Goal: Task Accomplishment & Management: Manage account settings

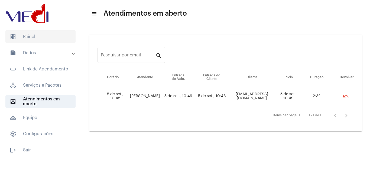
click at [45, 39] on span "dashboard Painel" at bounding box center [40, 36] width 70 height 13
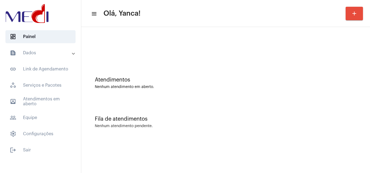
click at [49, 54] on mat-panel-title "text_snippet_outlined Dados" at bounding box center [41, 53] width 63 height 6
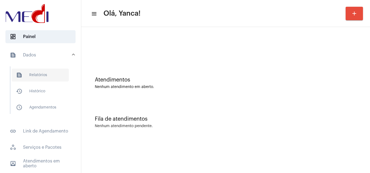
click at [42, 72] on span "text_snippet_outlined Relatórios" at bounding box center [40, 75] width 57 height 13
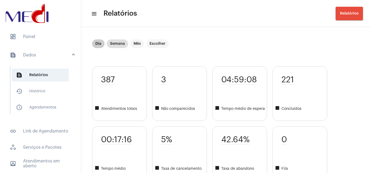
click at [95, 41] on mat-chip "Dia" at bounding box center [98, 44] width 12 height 9
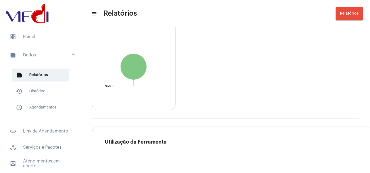
scroll to position [784, 0]
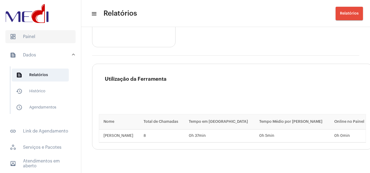
click at [45, 34] on span "dashboard Painel" at bounding box center [40, 36] width 70 height 13
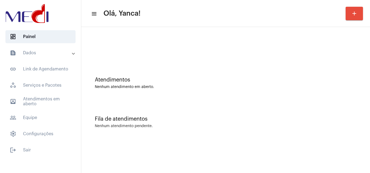
click at [33, 51] on mat-panel-title "text_snippet_outlined Dados" at bounding box center [41, 53] width 63 height 6
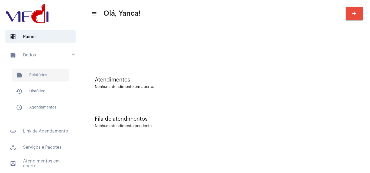
click at [41, 79] on span "text_snippet_outlined Relatórios" at bounding box center [40, 75] width 57 height 13
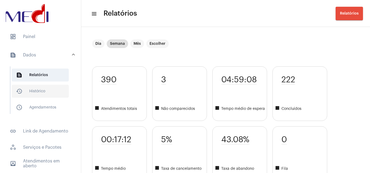
click at [40, 91] on span "history_outlined Histórico" at bounding box center [40, 91] width 57 height 13
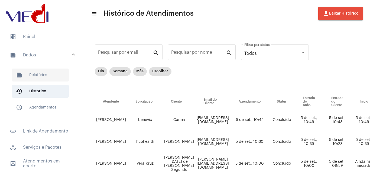
click at [43, 77] on span "text_snippet_outlined Relatórios" at bounding box center [40, 75] width 57 height 13
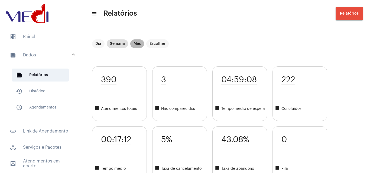
drag, startPoint x: 139, startPoint y: 44, endPoint x: 141, endPoint y: 47, distance: 2.9
click at [139, 44] on mat-chip "Mês" at bounding box center [137, 44] width 14 height 9
click at [156, 42] on mat-chip "Escolher" at bounding box center [157, 44] width 22 height 9
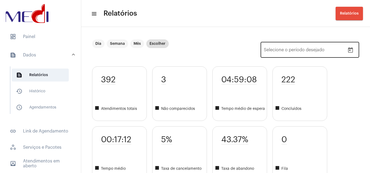
click at [350, 51] on button "Open calendar" at bounding box center [350, 50] width 11 height 11
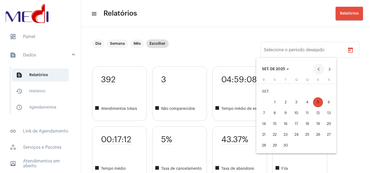
click at [318, 72] on button "Previous month" at bounding box center [318, 69] width 11 height 11
click at [318, 93] on div "1" at bounding box center [318, 92] width 10 height 10
type input "[DATE]"
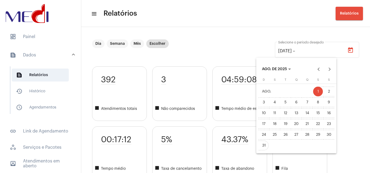
click at [264, 146] on div "31" at bounding box center [264, 146] width 10 height 10
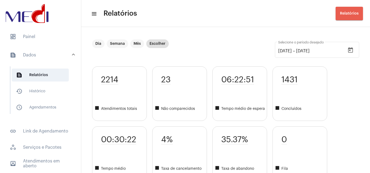
click at [346, 14] on span "Relatórios" at bounding box center [349, 14] width 19 height 4
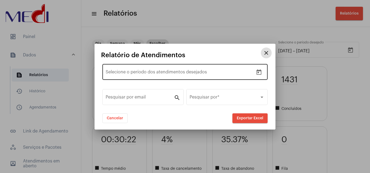
click at [257, 71] on icon "Open calendar" at bounding box center [258, 72] width 5 height 5
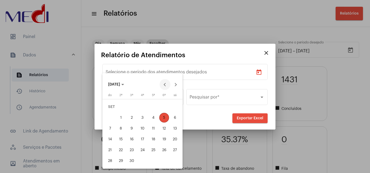
click at [165, 89] on button "Previous month" at bounding box center [164, 84] width 11 height 11
click at [161, 108] on div "1" at bounding box center [164, 107] width 10 height 10
type input "[DATE]"
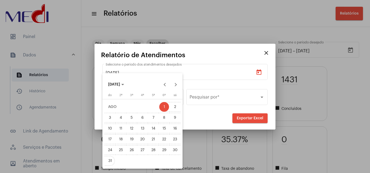
click at [107, 162] on div "31" at bounding box center [110, 161] width 10 height 10
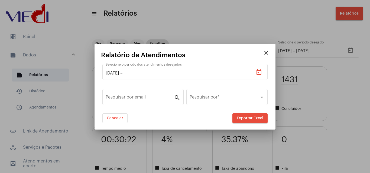
type input "[DATE]"
click at [260, 120] on button "Exportar Excel" at bounding box center [249, 119] width 35 height 10
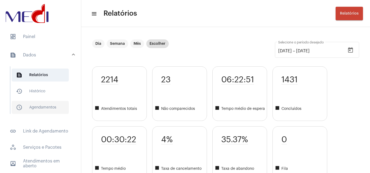
click at [41, 104] on span "schedule_outlined Agendamentos" at bounding box center [40, 107] width 57 height 13
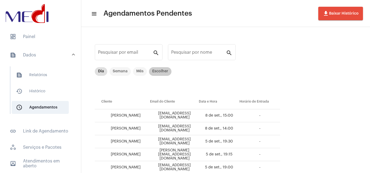
click at [165, 71] on mat-chip "Escolher" at bounding box center [160, 71] width 22 height 9
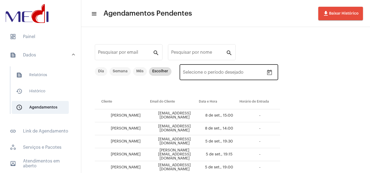
click at [270, 74] on icon "Open calendar" at bounding box center [269, 73] width 6 height 6
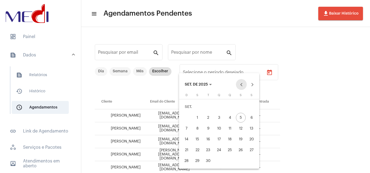
click at [241, 84] on button "Previous month" at bounding box center [241, 84] width 11 height 11
click at [239, 107] on div "1" at bounding box center [241, 107] width 10 height 10
type input "[DATE]"
click at [185, 163] on div "31" at bounding box center [187, 161] width 10 height 10
type input "[DATE]"
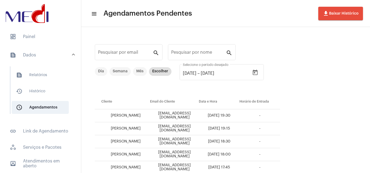
click at [339, 11] on button "file_download Baixar Histórico" at bounding box center [340, 14] width 45 height 14
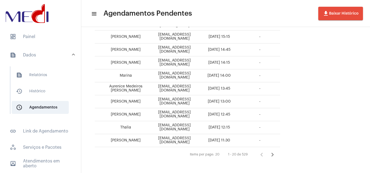
scroll to position [225, 0]
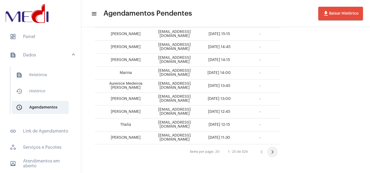
click at [276, 154] on icon "Próxima página" at bounding box center [272, 153] width 8 height 8
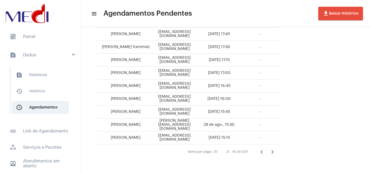
click at [265, 152] on icon "Página anterior" at bounding box center [262, 153] width 8 height 8
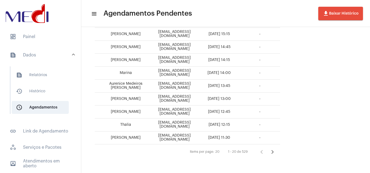
click at [276, 153] on icon "Próxima página" at bounding box center [272, 153] width 8 height 8
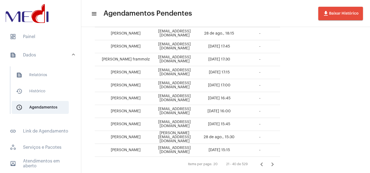
scroll to position [219, 0]
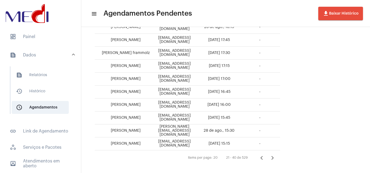
click at [278, 158] on button "Próxima página" at bounding box center [272, 158] width 11 height 11
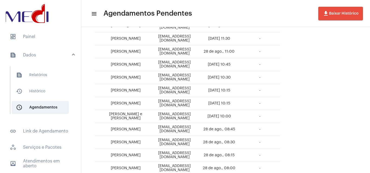
scroll to position [225, 0]
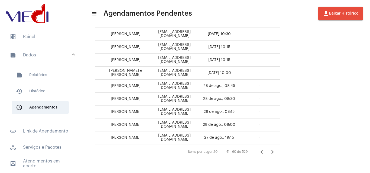
click at [280, 158] on div "Items per page: 20 41 - 60 de 529" at bounding box center [187, 152] width 185 height 15
drag, startPoint x: 258, startPoint y: 171, endPoint x: 250, endPoint y: 168, distance: 7.9
drag, startPoint x: 252, startPoint y: 166, endPoint x: 287, endPoint y: 151, distance: 37.8
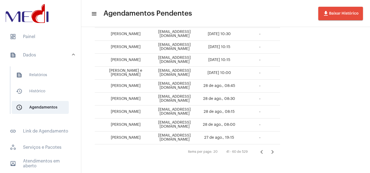
click at [247, 151] on div "41 - 60 de 529" at bounding box center [236, 152] width 21 height 4
click at [276, 153] on icon "Próxima página" at bounding box center [272, 153] width 8 height 8
click at [276, 154] on icon "Próxima página" at bounding box center [272, 153] width 8 height 8
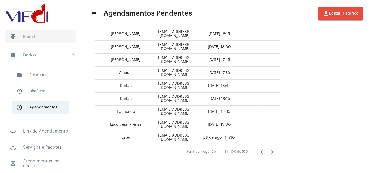
click at [35, 35] on span "dashboard Painel" at bounding box center [40, 36] width 70 height 13
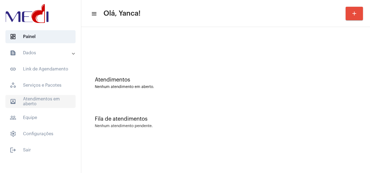
click at [61, 107] on span "outbox_outline Atendimentos em aberto" at bounding box center [40, 101] width 70 height 13
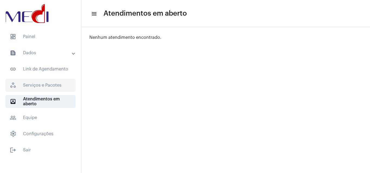
click at [47, 86] on span "workspaces_outlined Serviços e Pacotes" at bounding box center [40, 85] width 70 height 13
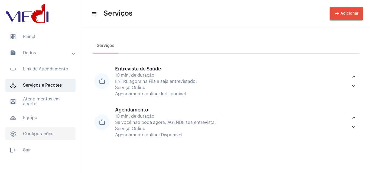
click at [46, 133] on span "settings Configurações" at bounding box center [40, 134] width 70 height 13
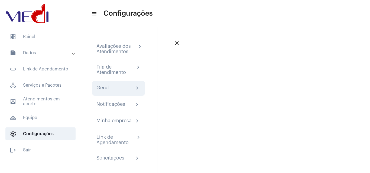
drag, startPoint x: 117, startPoint y: 86, endPoint x: 116, endPoint y: 90, distance: 4.3
click at [116, 87] on div "Geral chevron_right" at bounding box center [118, 88] width 44 height 6
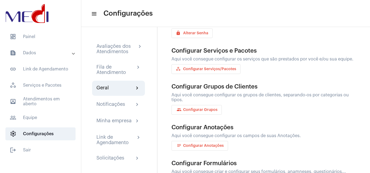
scroll to position [106, 0]
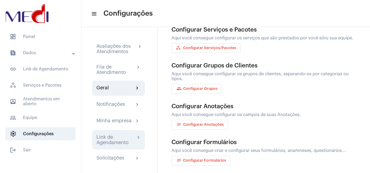
click at [128, 143] on div "Link de Agendamento" at bounding box center [115, 140] width 39 height 11
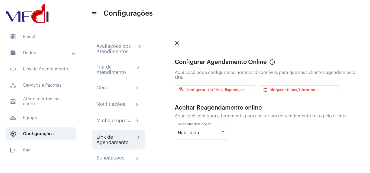
click at [216, 91] on span "build Configurar Horários disponíveis" at bounding box center [211, 91] width 65 height 4
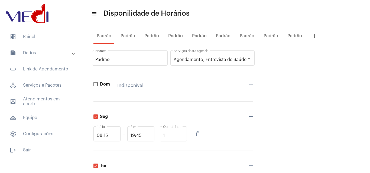
scroll to position [8, 0]
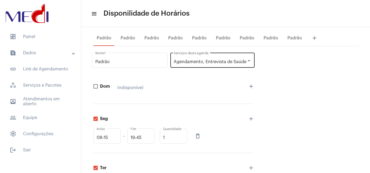
click at [187, 58] on div "Agendamento, Entrevista de Saúde Serviços desta agenda" at bounding box center [212, 60] width 78 height 17
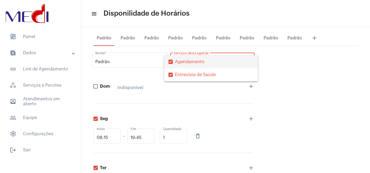
click at [296, 75] on div at bounding box center [185, 86] width 370 height 173
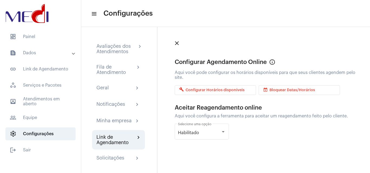
click at [269, 90] on mat-icon "event_busy" at bounding box center [266, 91] width 6 height 6
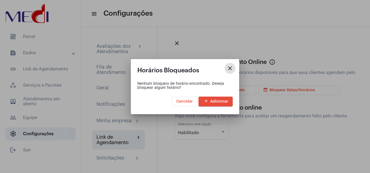
click at [187, 100] on span "Cancelar" at bounding box center [184, 102] width 17 height 4
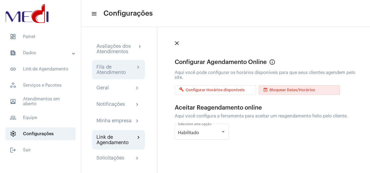
click at [118, 68] on div "Fila de Atendimento" at bounding box center [115, 69] width 39 height 11
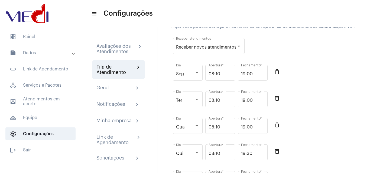
scroll to position [48, 0]
drag, startPoint x: 42, startPoint y: 39, endPoint x: 22, endPoint y: 56, distance: 25.9
click at [22, 56] on mat-expansion-panel-header "text_snippet_outlined Dados" at bounding box center [42, 53] width 78 height 13
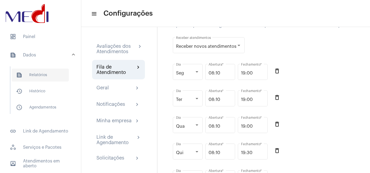
click at [35, 77] on span "text_snippet_outlined Relatórios" at bounding box center [40, 75] width 57 height 13
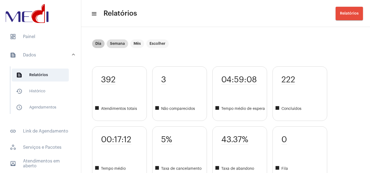
click at [100, 44] on mat-chip "Dia" at bounding box center [98, 44] width 12 height 9
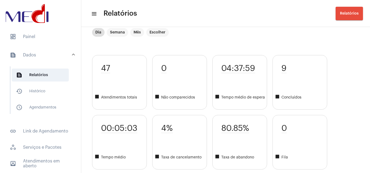
scroll to position [11, 0]
click at [155, 31] on mat-chip "Escolher" at bounding box center [157, 32] width 22 height 9
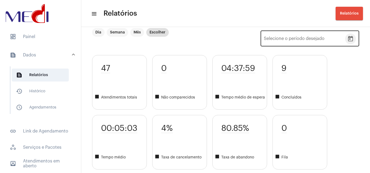
click at [345, 37] on button "Open calendar" at bounding box center [350, 39] width 11 height 11
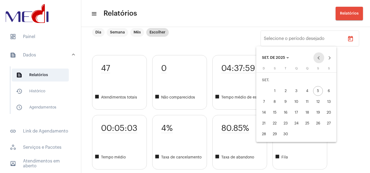
click at [319, 58] on button "Previous month" at bounding box center [318, 58] width 11 height 11
click at [360, 87] on div at bounding box center [185, 86] width 370 height 173
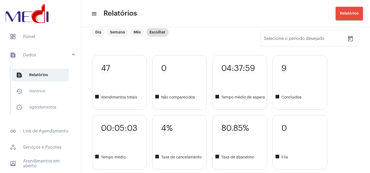
drag, startPoint x: 296, startPoint y: 81, endPoint x: 344, endPoint y: 55, distance: 54.5
click at [344, 55] on div "47 square Atendimentos totais 00:05:03 square Tempo médio 0 square Não comparec…" at bounding box center [225, 112] width 267 height 115
click at [45, 90] on span "history_outlined Histórico" at bounding box center [40, 91] width 57 height 13
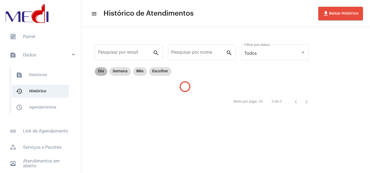
click at [102, 73] on mat-chip "Dia" at bounding box center [101, 71] width 12 height 9
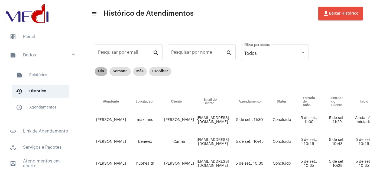
click at [107, 73] on div "Dia Semana Mês Escolher" at bounding box center [133, 71] width 79 height 11
click at [102, 73] on mat-chip "Dia" at bounding box center [101, 71] width 12 height 9
click at [44, 73] on span "text_snippet_outlined Relatórios" at bounding box center [40, 75] width 57 height 13
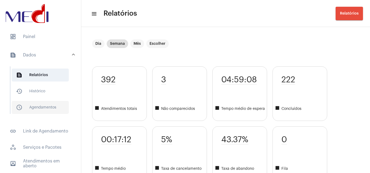
click at [51, 103] on span "schedule_outlined Agendamentos" at bounding box center [40, 107] width 57 height 13
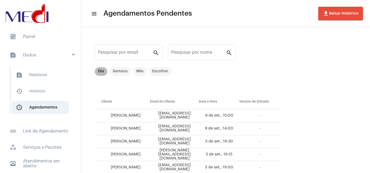
click at [102, 71] on mat-chip "Dia" at bounding box center [101, 71] width 12 height 9
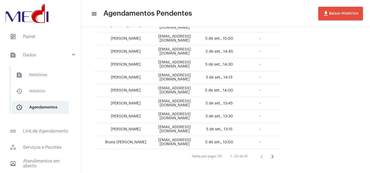
scroll to position [225, 0]
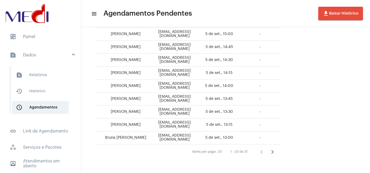
click at [278, 153] on button "Próxima página" at bounding box center [272, 152] width 11 height 11
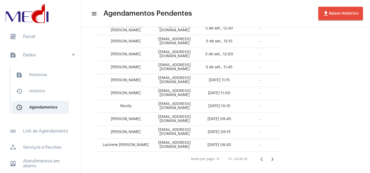
scroll to position [108, 0]
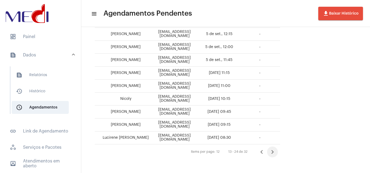
click at [276, 153] on icon "Próxima página" at bounding box center [272, 153] width 8 height 8
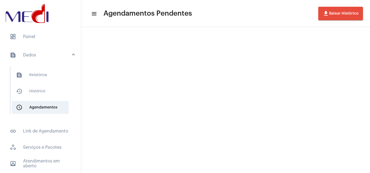
scroll to position [0, 0]
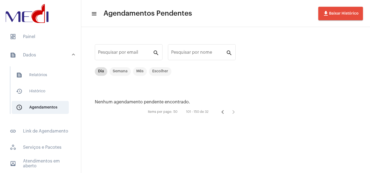
click at [223, 112] on icon "Página anterior" at bounding box center [223, 113] width 8 height 8
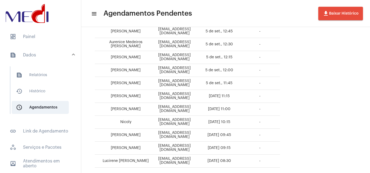
scroll to position [108, 0]
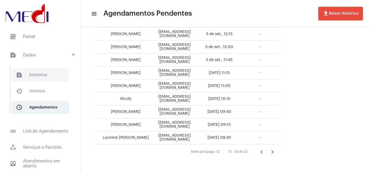
click at [47, 77] on span "text_snippet_outlined Relatórios" at bounding box center [40, 75] width 57 height 13
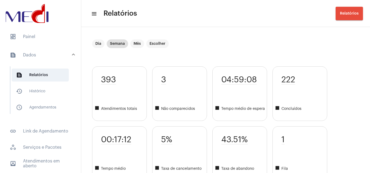
scroll to position [49, 0]
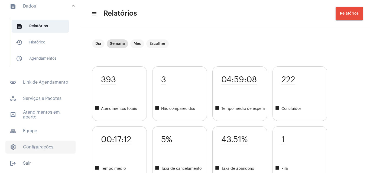
click at [53, 146] on span "settings Configurações" at bounding box center [40, 147] width 70 height 13
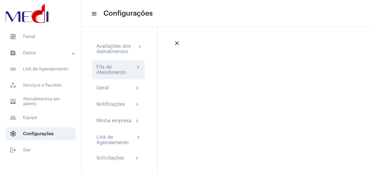
click at [116, 72] on div "Fila de Atendimento" at bounding box center [115, 69] width 39 height 11
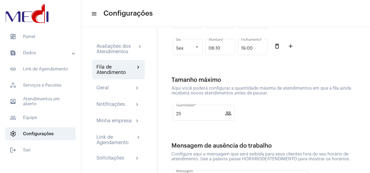
scroll to position [193, 0]
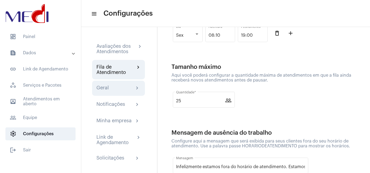
click at [117, 92] on div "Geral chevron_right" at bounding box center [118, 88] width 53 height 15
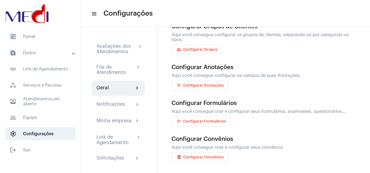
scroll to position [150, 0]
drag, startPoint x: 117, startPoint y: 101, endPoint x: 119, endPoint y: 117, distance: 16.0
click at [117, 101] on div "Notificações chevron_right" at bounding box center [118, 104] width 53 height 15
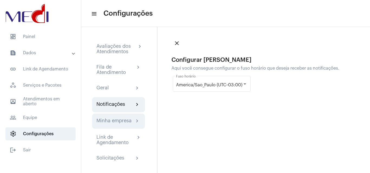
click at [120, 123] on div "Minha empresa" at bounding box center [113, 121] width 35 height 6
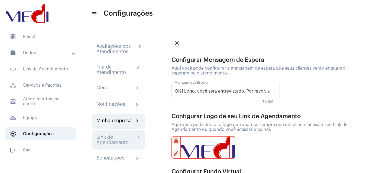
click at [123, 138] on div "Link de Agendamento" at bounding box center [115, 140] width 39 height 11
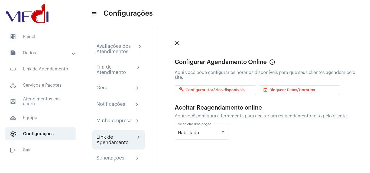
click at [212, 91] on span "build Configurar Horários disponíveis" at bounding box center [211, 91] width 65 height 4
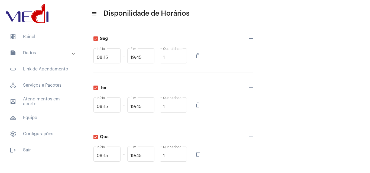
scroll to position [87, 0]
click at [99, 60] on input "08:15" at bounding box center [107, 58] width 21 height 5
click at [103, 59] on input "08:15" at bounding box center [107, 58] width 21 height 5
click at [102, 58] on input "08:15" at bounding box center [107, 58] width 21 height 5
type input "14:00"
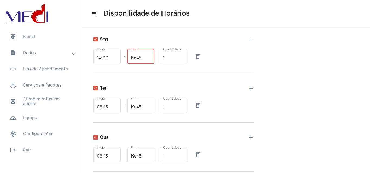
drag, startPoint x: 134, startPoint y: 59, endPoint x: 124, endPoint y: 60, distance: 9.6
click at [124, 60] on div "14:00 Início - 19:45 Fim 1 Quantidade delete_outline" at bounding box center [173, 56] width 160 height 17
drag, startPoint x: 143, startPoint y: 60, endPoint x: 137, endPoint y: 60, distance: 6.2
click at [137, 60] on input "17:45" at bounding box center [140, 58] width 21 height 5
type input "17:00"
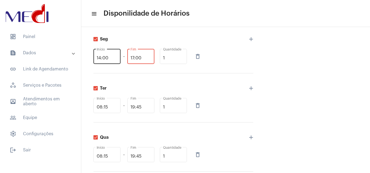
click at [112, 57] on input "14:00" at bounding box center [107, 58] width 21 height 5
drag, startPoint x: 113, startPoint y: 59, endPoint x: 89, endPoint y: 59, distance: 24.1
click at [88, 59] on div "Padrão Padrão Padrão Padrão Padrão Padrão Padrão Padrão Padrão add Padrão Nome …" at bounding box center [225, 138] width 289 height 396
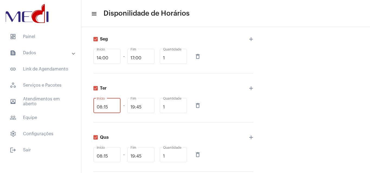
drag, startPoint x: 114, startPoint y: 107, endPoint x: 87, endPoint y: 111, distance: 27.1
click at [87, 111] on div "Padrão Padrão Padrão Padrão Padrão Padrão Padrão Padrão Padrão add Padrão Nome …" at bounding box center [225, 138] width 289 height 396
paste input "14:00"
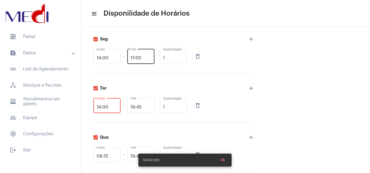
type input "14:00"
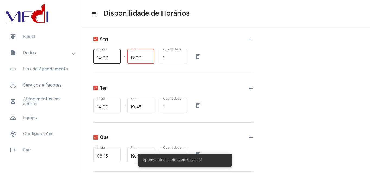
drag, startPoint x: 143, startPoint y: 58, endPoint x: 116, endPoint y: 60, distance: 26.9
click at [115, 60] on div "14:00 Início - 17:00 Fim 1 Quantidade delete_outline" at bounding box center [173, 56] width 160 height 17
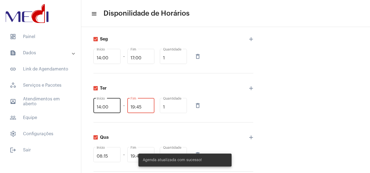
drag, startPoint x: 144, startPoint y: 106, endPoint x: 117, endPoint y: 111, distance: 27.4
click at [116, 111] on div "14:00 Início - 19:45 Fim 1 Quantidade delete_outline" at bounding box center [173, 105] width 160 height 17
paste input "7:00"
type input "17:00"
click at [115, 108] on input "14:00" at bounding box center [107, 107] width 21 height 5
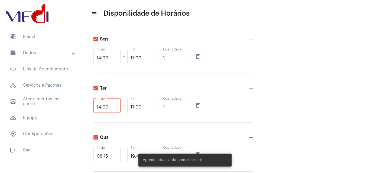
drag, startPoint x: 114, startPoint y: 108, endPoint x: 97, endPoint y: 109, distance: 17.6
click at [97, 109] on input "14:00" at bounding box center [107, 107] width 21 height 5
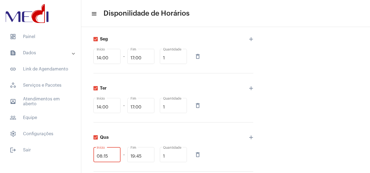
drag, startPoint x: 113, startPoint y: 157, endPoint x: 80, endPoint y: 162, distance: 33.4
click at [80, 163] on mat-sidenav-container "dashboard Painel text_snippet_outlined Dados text_snippet_outlined Relatórios h…" at bounding box center [185, 86] width 370 height 173
paste input "14:00"
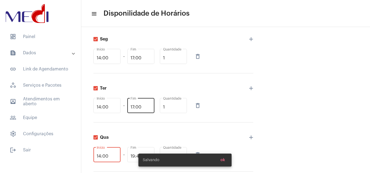
type input "14:00"
click at [144, 108] on input "17:00" at bounding box center [140, 107] width 21 height 5
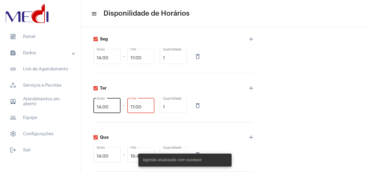
drag, startPoint x: 144, startPoint y: 108, endPoint x: 111, endPoint y: 110, distance: 32.8
click at [109, 110] on div "14:00 Início - 17:00 Fim 1 Quantidade delete_outline" at bounding box center [173, 105] width 160 height 17
click at [134, 154] on div "Agenda atualizada com sucesso!" at bounding box center [185, 161] width 106 height 26
click at [136, 156] on div "Agenda atualizada com sucesso!" at bounding box center [185, 161] width 106 height 26
click at [159, 134] on div "Qua 14:00 Início - 19:45 Fim 1 Quantidade delete_outline add" at bounding box center [173, 147] width 160 height 49
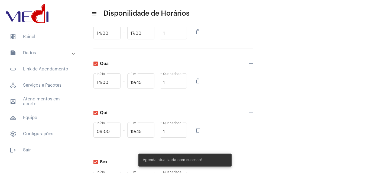
scroll to position [196, 0]
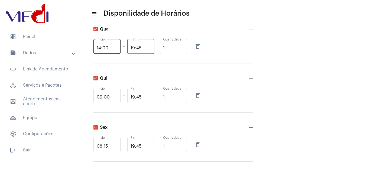
drag, startPoint x: 147, startPoint y: 50, endPoint x: 120, endPoint y: 51, distance: 26.6
click at [120, 51] on div "14:00 Início - 19:45 Fim 1 Quantidade delete_outline" at bounding box center [173, 46] width 160 height 17
paste input "7:00"
type input "17:00"
click at [116, 50] on input "14:00" at bounding box center [107, 48] width 21 height 5
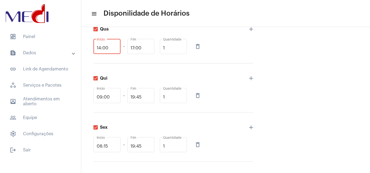
drag, startPoint x: 116, startPoint y: 50, endPoint x: 79, endPoint y: 50, distance: 36.8
click at [77, 50] on mat-sidenav-container "dashboard Painel text_snippet_outlined Dados text_snippet_outlined Relatórios h…" at bounding box center [185, 86] width 370 height 173
click at [113, 97] on input "09:00" at bounding box center [107, 97] width 21 height 5
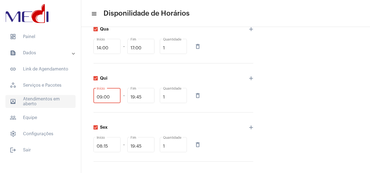
drag, startPoint x: 93, startPoint y: 99, endPoint x: 62, endPoint y: 96, distance: 30.7
click at [59, 98] on mat-sidenav-container "dashboard Painel text_snippet_outlined Dados text_snippet_outlined Relatórios h…" at bounding box center [185, 86] width 370 height 173
paste input "14"
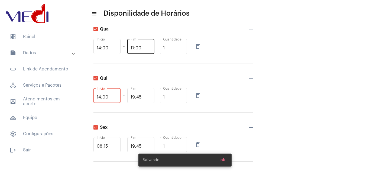
type input "14:00"
click at [147, 49] on input "17:00" at bounding box center [140, 48] width 21 height 5
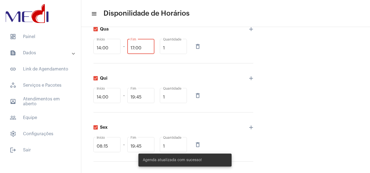
drag, startPoint x: 146, startPoint y: 49, endPoint x: 109, endPoint y: 56, distance: 37.4
click at [99, 54] on div "14:00 Início - 17:00 Fim 1 Quantidade delete_outline" at bounding box center [173, 46] width 160 height 17
drag, startPoint x: 145, startPoint y: 99, endPoint x: 126, endPoint y: 102, distance: 19.7
click at [126, 102] on div "14:00 Início - 19:45 Fim 1 Quantidade delete_outline" at bounding box center [173, 95] width 160 height 17
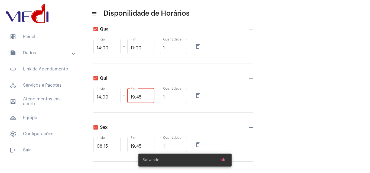
paste input "7:00"
type input "17:00"
click at [111, 93] on div "14:00 Início" at bounding box center [107, 95] width 21 height 17
drag, startPoint x: 111, startPoint y: 96, endPoint x: 84, endPoint y: 100, distance: 27.4
click at [84, 100] on div "Padrão Padrão Padrão Padrão Padrão Padrão Padrão Padrão Padrão add Padrão Nome …" at bounding box center [225, 29] width 289 height 396
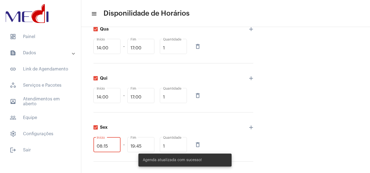
drag, startPoint x: 112, startPoint y: 146, endPoint x: 85, endPoint y: 147, distance: 27.1
click at [84, 147] on div "Padrão Padrão Padrão Padrão Padrão Padrão Padrão Padrão Padrão add Padrão Nome …" at bounding box center [225, 29] width 289 height 396
paste input "14:00"
type input "14:00"
click at [143, 97] on input "17:00" at bounding box center [140, 97] width 21 height 5
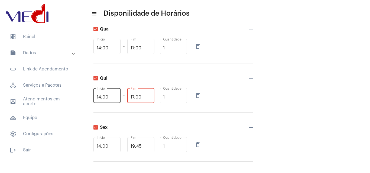
drag, startPoint x: 146, startPoint y: 96, endPoint x: 110, endPoint y: 100, distance: 35.7
click at [110, 101] on div "14:00 Início - 17:00 Fim 1 Quantidade delete_outline" at bounding box center [173, 95] width 160 height 17
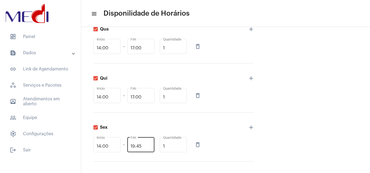
click at [146, 148] on div "19:45 Fim" at bounding box center [140, 144] width 21 height 17
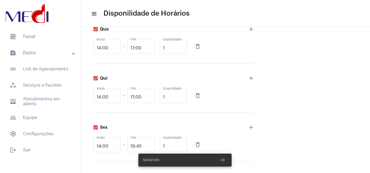
click at [125, 149] on body "dashboard Painel text_snippet_outlined Dados text_snippet_outlined Relatórios h…" at bounding box center [185, 86] width 370 height 173
click at [150, 146] on input "19:45" at bounding box center [140, 146] width 21 height 5
drag, startPoint x: 146, startPoint y: 146, endPoint x: 129, endPoint y: 149, distance: 18.1
click at [129, 149] on div "19:45 Fim" at bounding box center [140, 144] width 27 height 16
paste input "7:00"
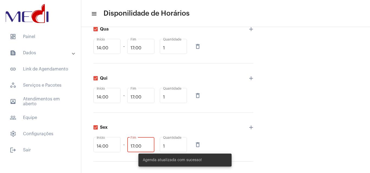
type input "17:00"
click at [344, 71] on div "Padrão Nome * Agendamento, Entrevista de Saúde Serviços desta agenda Dom Indisp…" at bounding box center [225, 37] width 267 height 358
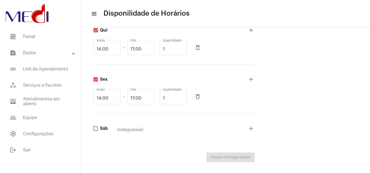
scroll to position [250, 0]
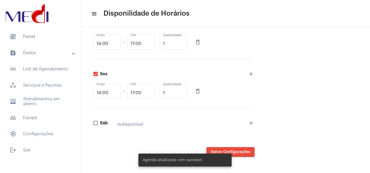
click at [237, 152] on div "Agenda atualizada com sucesso!" at bounding box center [185, 161] width 106 height 26
click at [250, 152] on button "Salvar Configurações" at bounding box center [230, 153] width 48 height 10
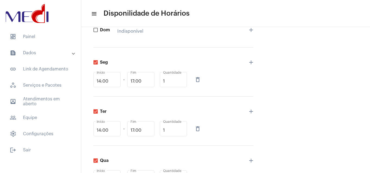
scroll to position [0, 0]
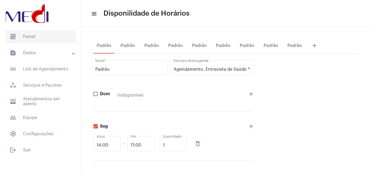
click at [33, 34] on span "dashboard Painel" at bounding box center [40, 36] width 70 height 13
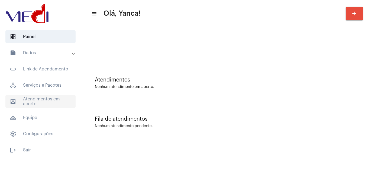
click at [66, 106] on span "outbox_outline Atendimentos em aberto" at bounding box center [40, 101] width 70 height 13
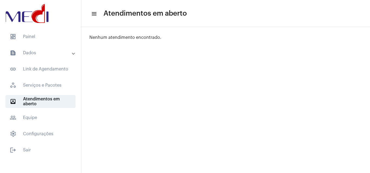
click at [69, 50] on mat-expansion-panel-header "text_snippet_outlined Dados" at bounding box center [42, 53] width 78 height 13
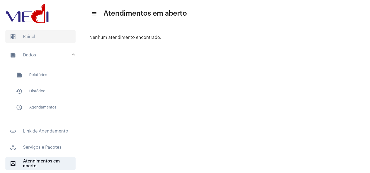
click at [53, 39] on span "dashboard Painel" at bounding box center [40, 36] width 70 height 13
